Goal: Information Seeking & Learning: Understand process/instructions

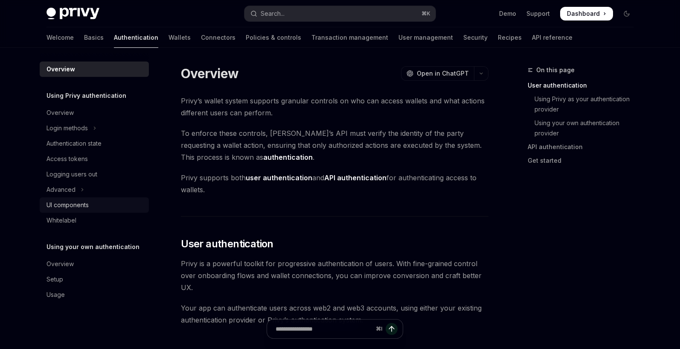
click at [60, 204] on div "UI components" at bounding box center [68, 205] width 42 height 10
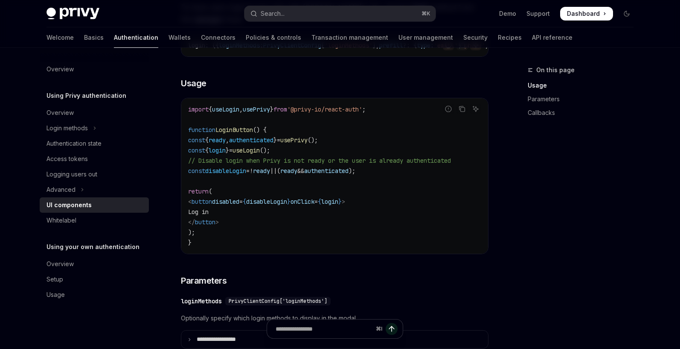
scroll to position [572, 0]
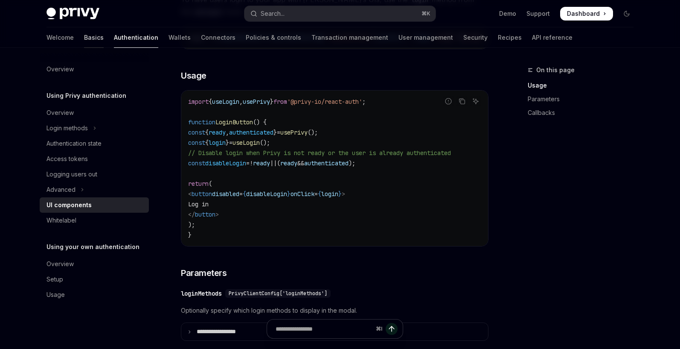
click at [84, 40] on link "Basics" at bounding box center [94, 37] width 20 height 20
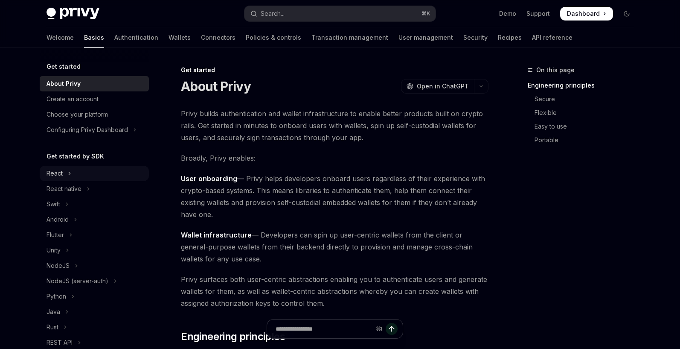
click at [51, 174] on div "React" at bounding box center [55, 173] width 16 height 10
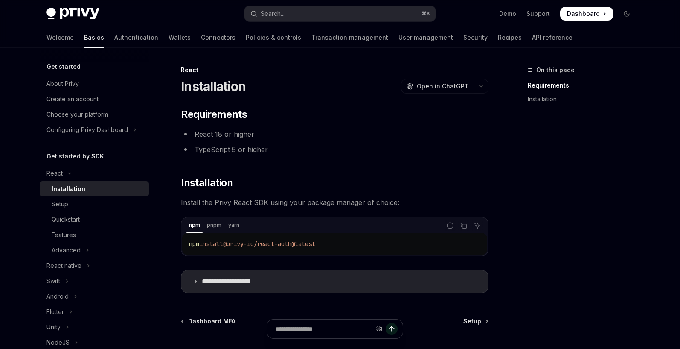
click at [335, 243] on code "npm install @privy-io/react-auth@latest" at bounding box center [334, 243] width 291 height 10
drag, startPoint x: 298, startPoint y: 244, endPoint x: 171, endPoint y: 241, distance: 126.7
click at [171, 241] on div "**********" at bounding box center [254, 248] width 471 height 366
copy span "npm install @privy-io/react-auth@latest"
click at [477, 322] on div "⌘ I" at bounding box center [335, 333] width 308 height 32
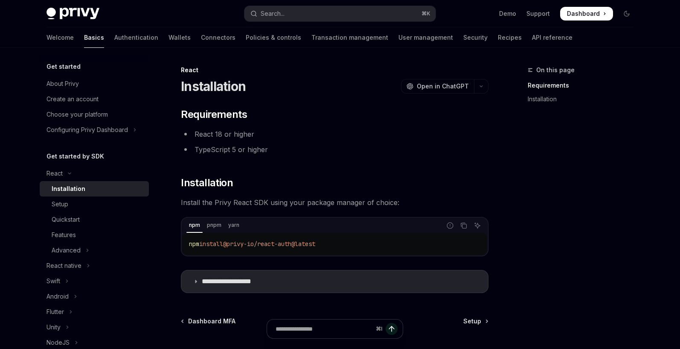
click at [478, 324] on div "⌘ I" at bounding box center [335, 333] width 308 height 32
click at [474, 317] on div "⌘ I" at bounding box center [335, 333] width 308 height 32
click at [474, 321] on div "⌘ I" at bounding box center [335, 333] width 308 height 32
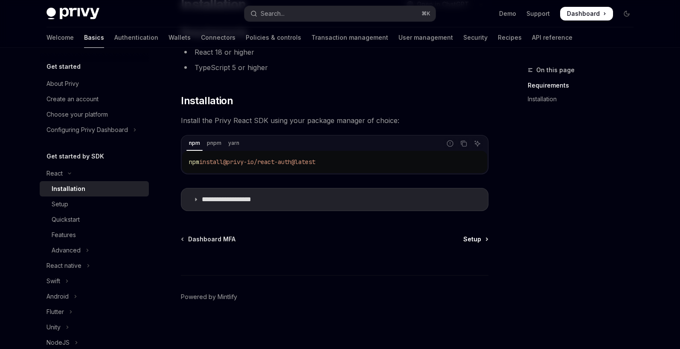
click at [475, 238] on span "Setup" at bounding box center [472, 239] width 18 height 9
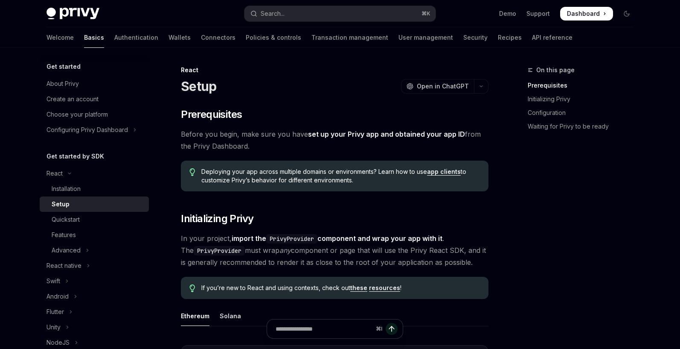
click at [590, 20] on div "Privy Docs home page Search... ⌘ K Demo Support Dashboard Dashboard Search..." at bounding box center [340, 13] width 587 height 27
click at [586, 12] on span "Dashboard" at bounding box center [583, 13] width 33 height 9
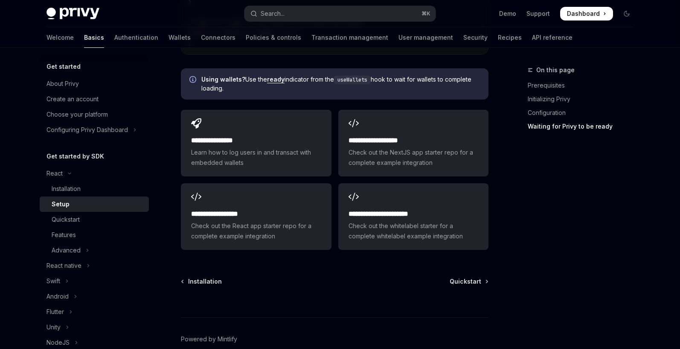
scroll to position [1170, 0]
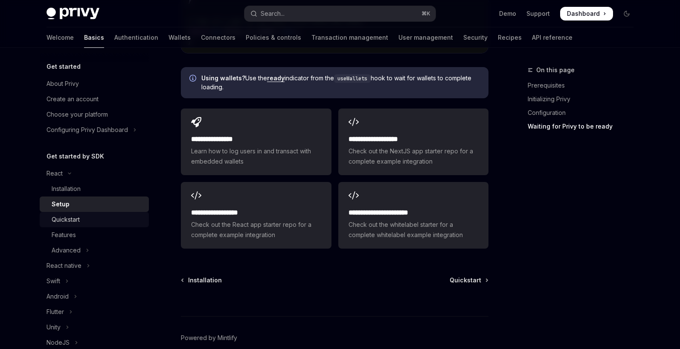
click at [74, 216] on div "Quickstart" at bounding box center [66, 219] width 28 height 10
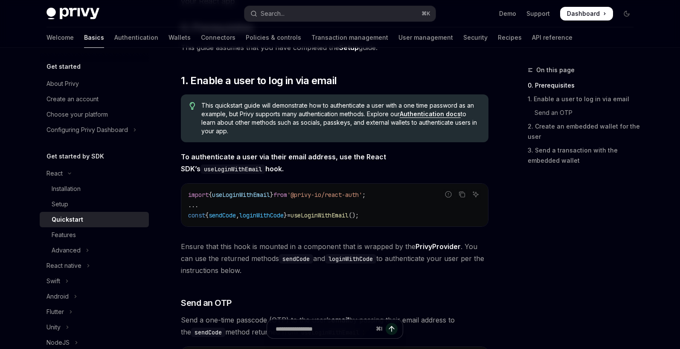
scroll to position [112, 0]
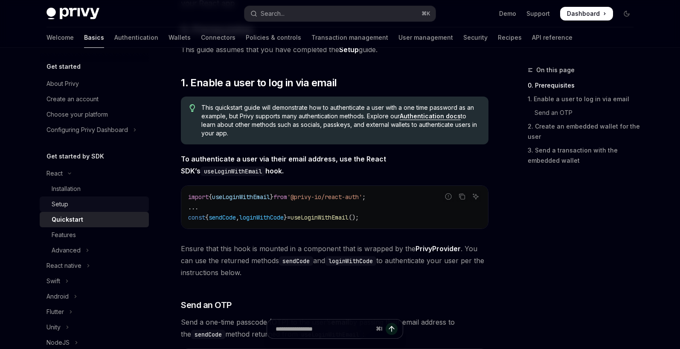
click at [63, 201] on div "Setup" at bounding box center [60, 204] width 17 height 10
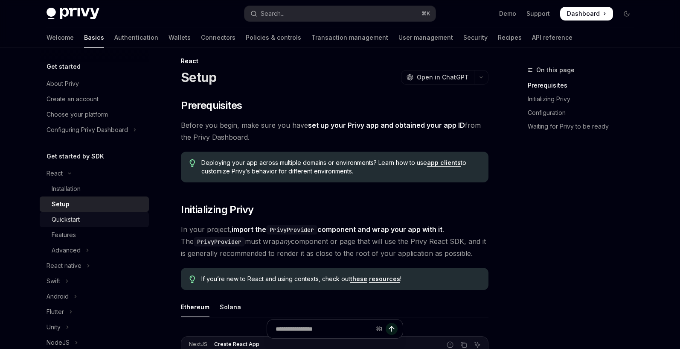
scroll to position [3, 0]
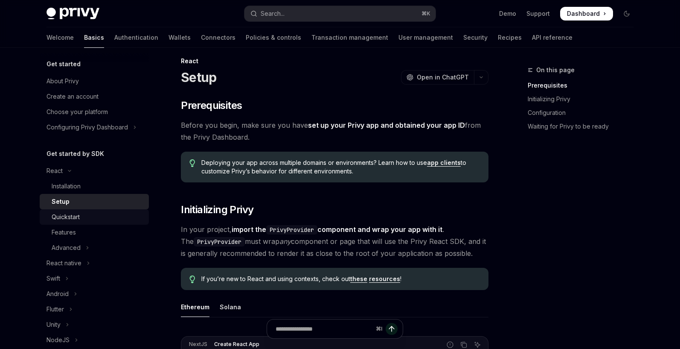
click at [78, 219] on div "Quickstart" at bounding box center [66, 217] width 28 height 10
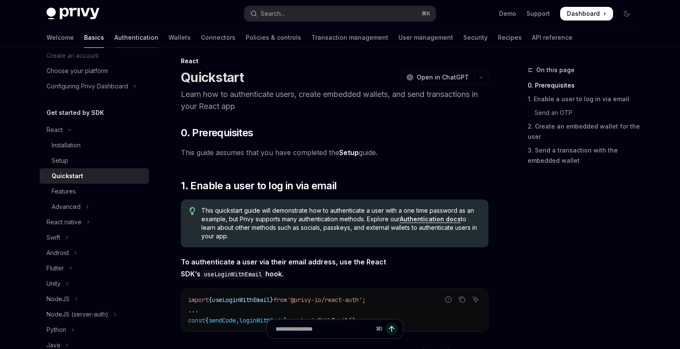
scroll to position [51, 0]
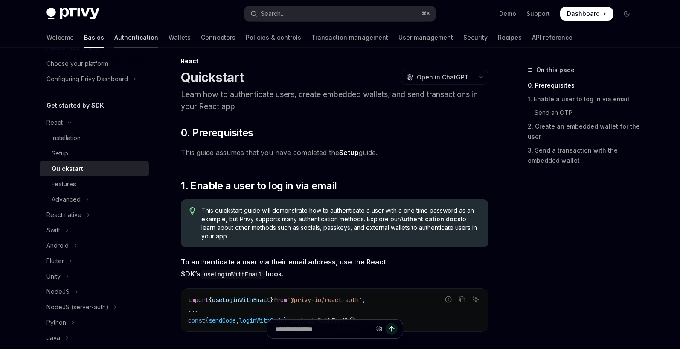
click at [114, 37] on link "Authentication" at bounding box center [136, 37] width 44 height 20
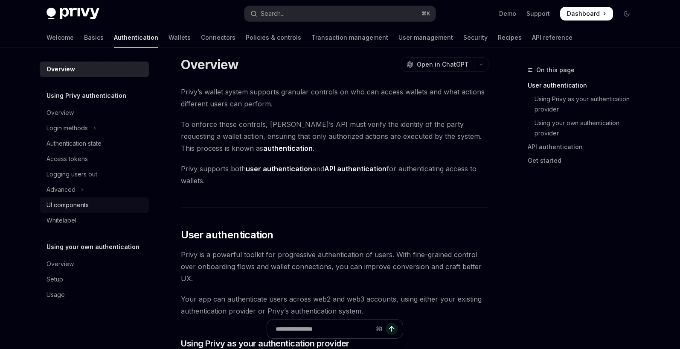
click at [63, 201] on div "UI components" at bounding box center [68, 205] width 42 height 10
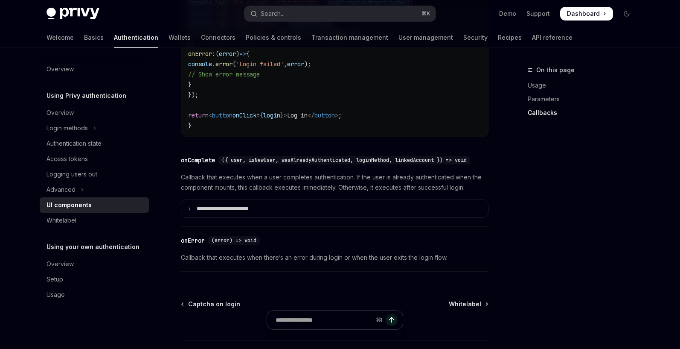
scroll to position [1293, 0]
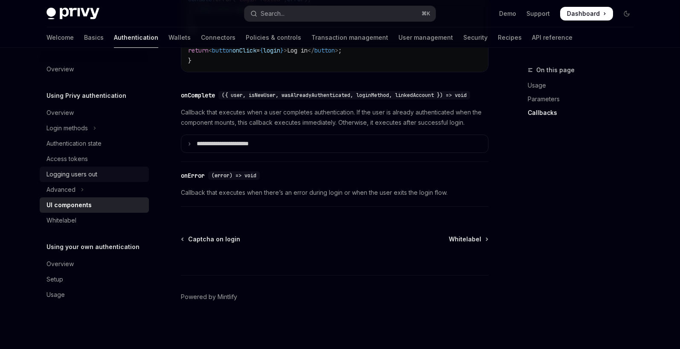
click at [69, 173] on div "Logging users out" at bounding box center [72, 174] width 51 height 10
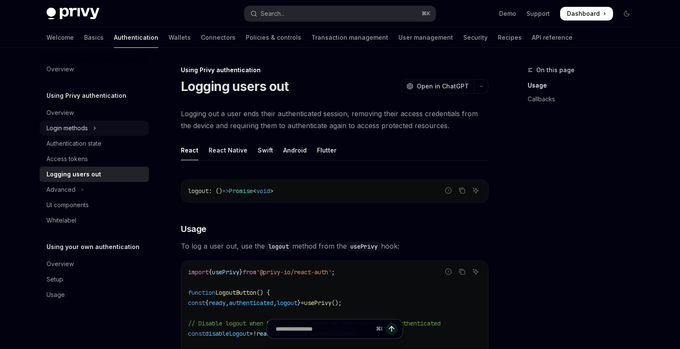
click at [72, 129] on div "Login methods" at bounding box center [67, 128] width 41 height 10
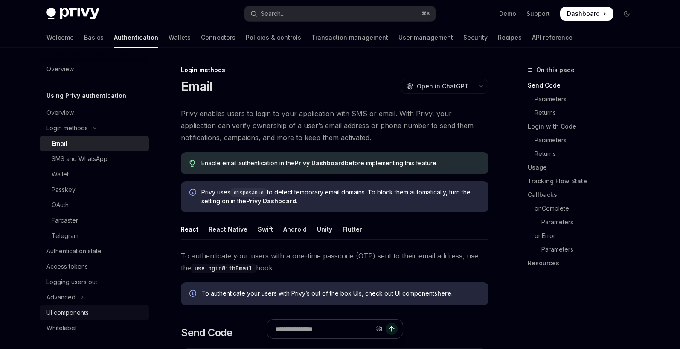
click at [70, 313] on div "UI components" at bounding box center [68, 312] width 42 height 10
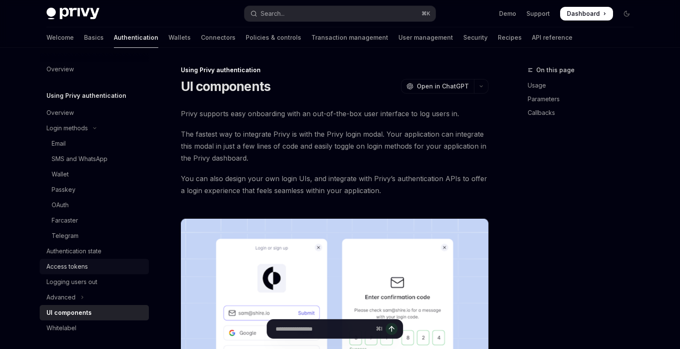
type textarea "*"
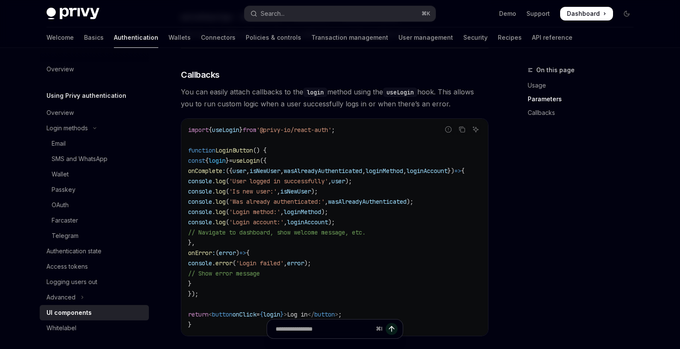
scroll to position [1023, 0]
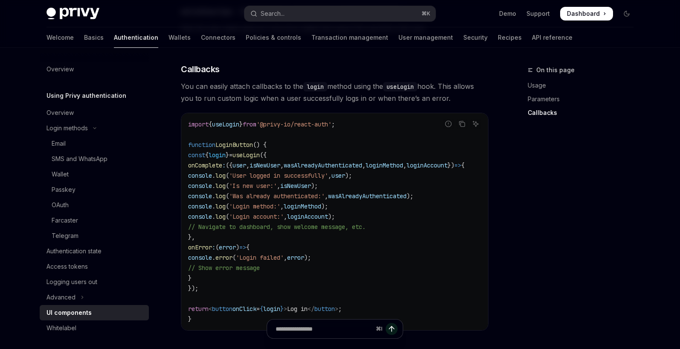
drag, startPoint x: 218, startPoint y: 163, endPoint x: 226, endPoint y: 278, distance: 115.1
click at [226, 278] on code "import { useLogin } from '@privy-io/react-auth' ; function LoginButton () { con…" at bounding box center [336, 221] width 297 height 205
copy code "onComplete : ({ user , isNewUser , wasAlreadyAuthenticated , loginMethod , logi…"
